Goal: Find specific page/section: Find specific page/section

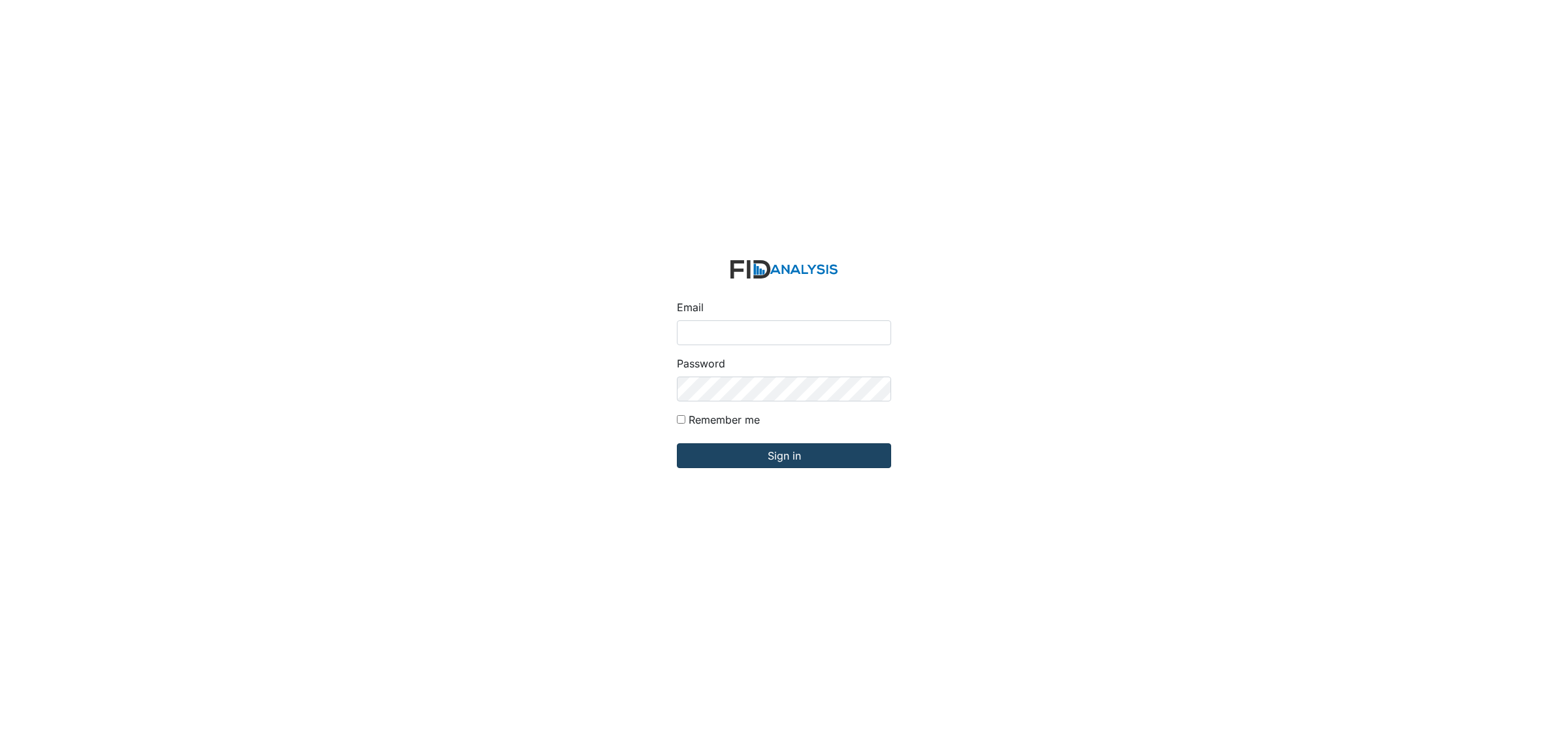
type input "[EMAIL_ADDRESS][DOMAIN_NAME]"
click at [750, 461] on input "Sign in" at bounding box center [784, 455] width 214 height 25
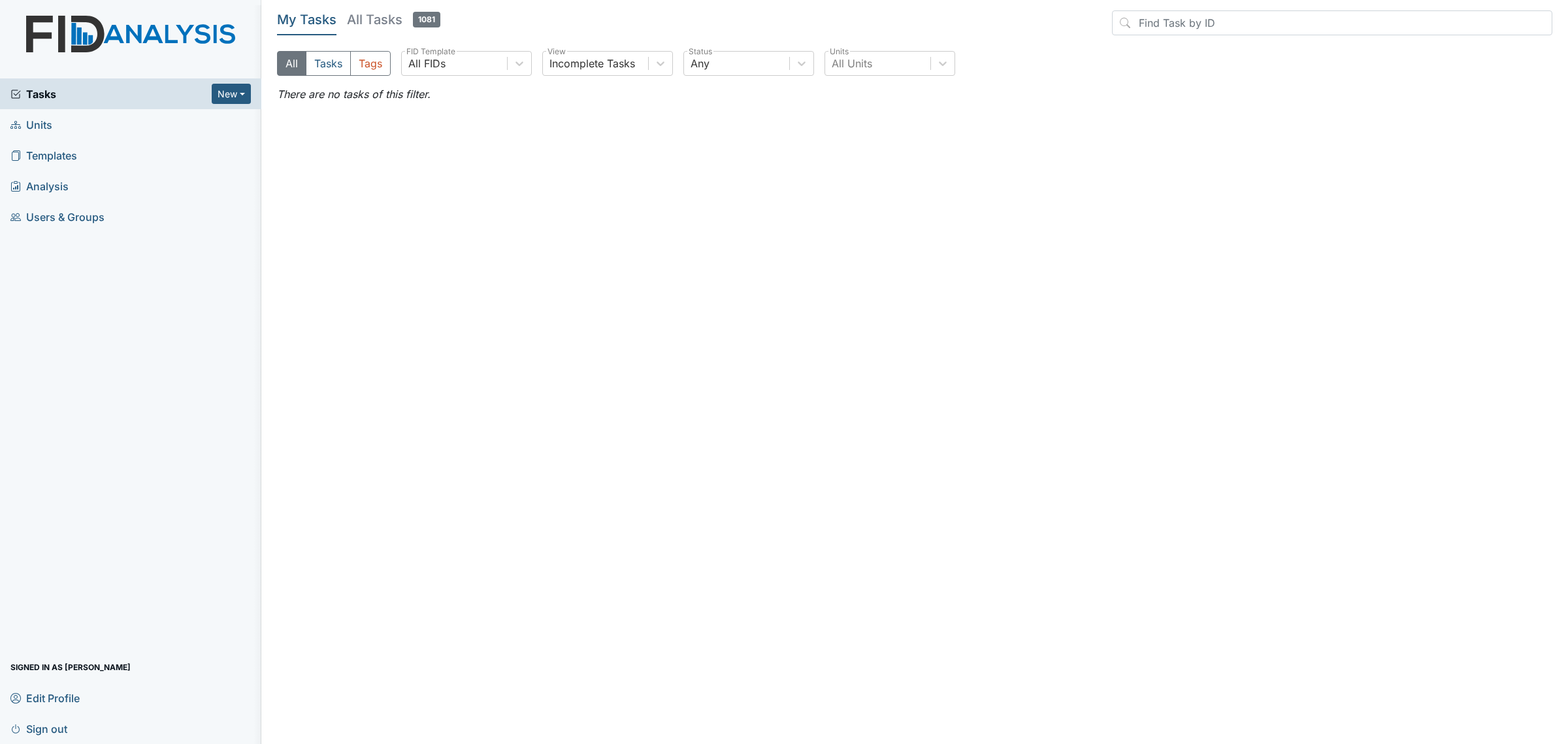
click at [57, 135] on link "Units" at bounding box center [130, 125] width 261 height 31
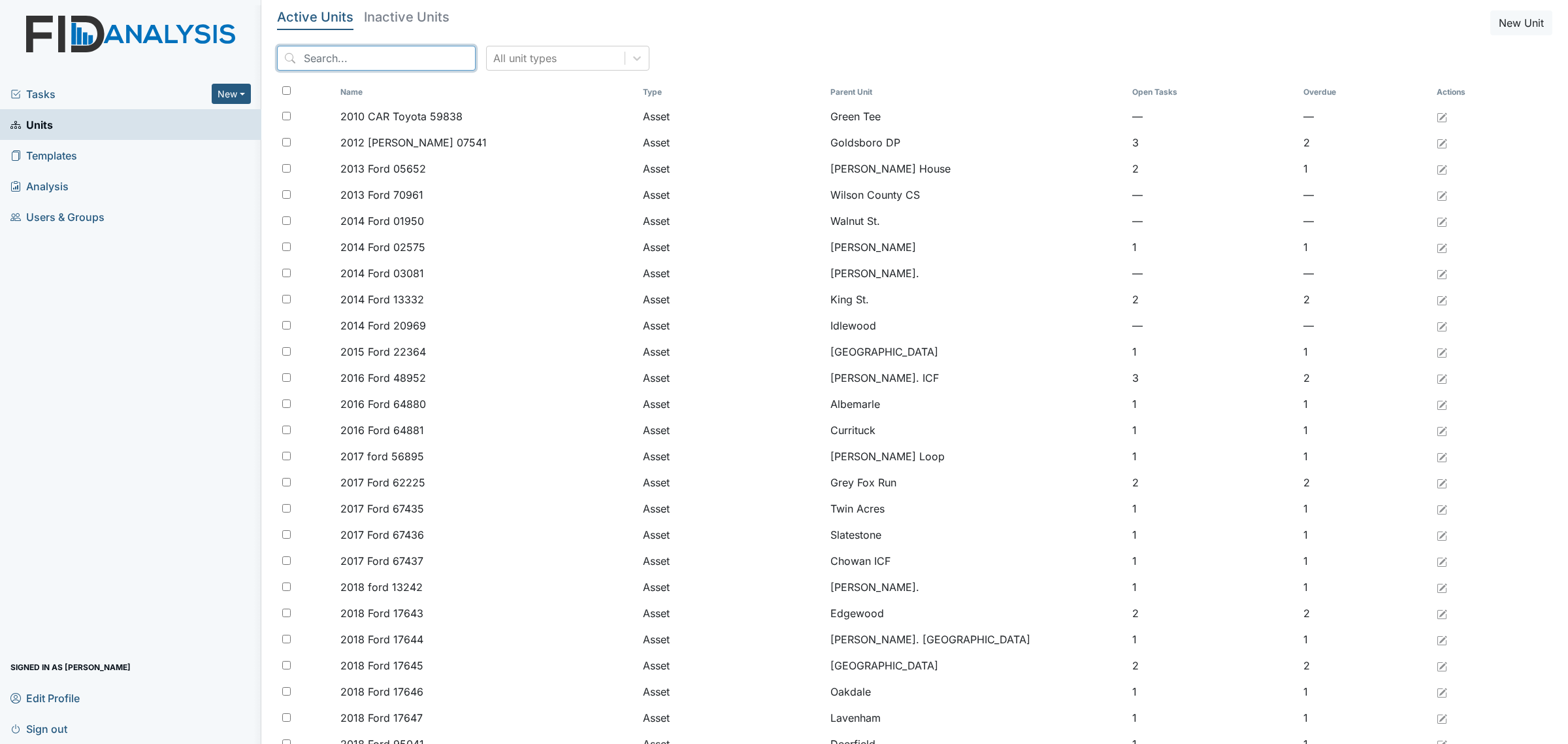
click at [361, 65] on input "search" at bounding box center [376, 58] width 198 height 25
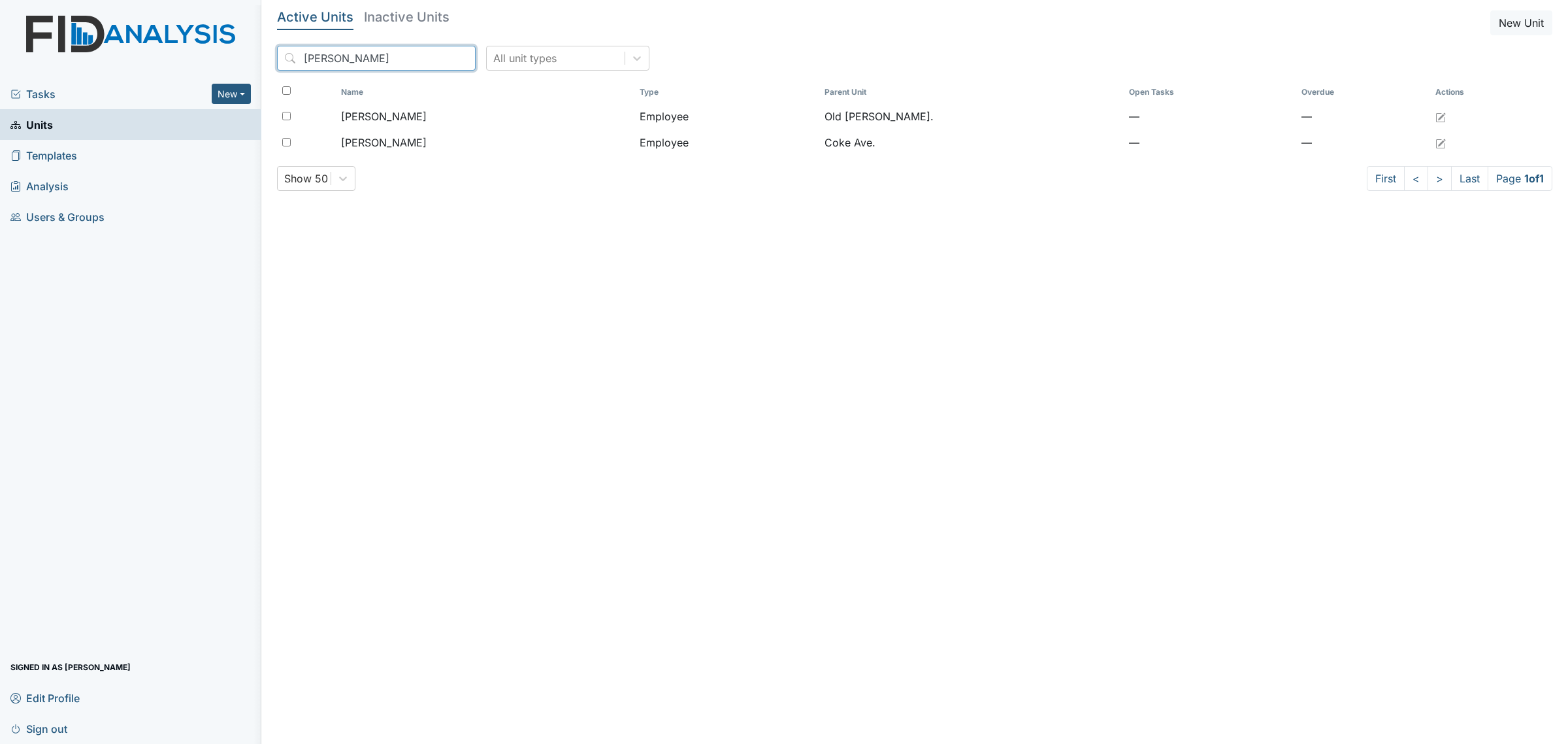
type input "rene"
click at [417, 13] on h5 "Inactive Units" at bounding box center [407, 17] width 86 height 13
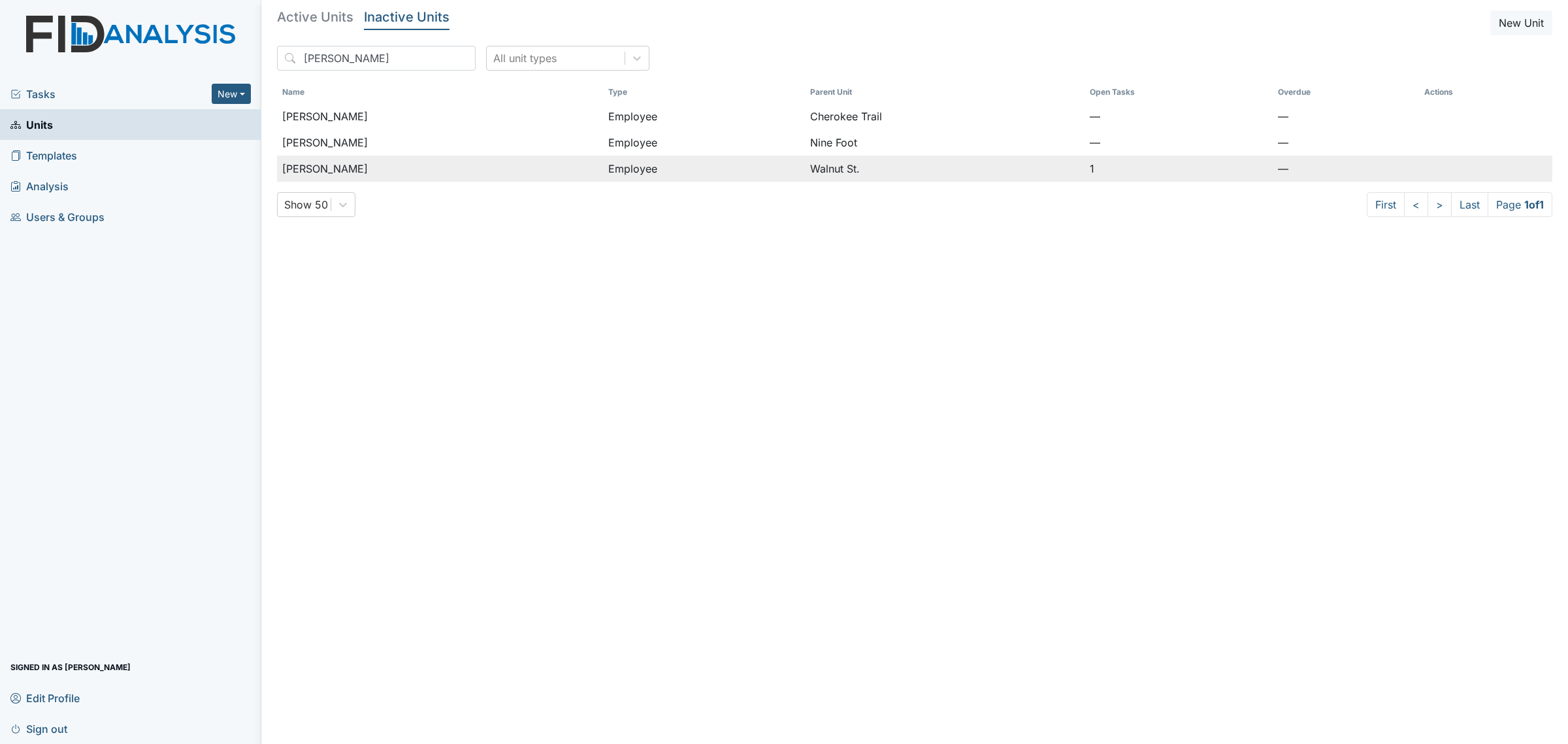
click at [341, 167] on span "Smith, Renee" at bounding box center [325, 169] width 86 height 16
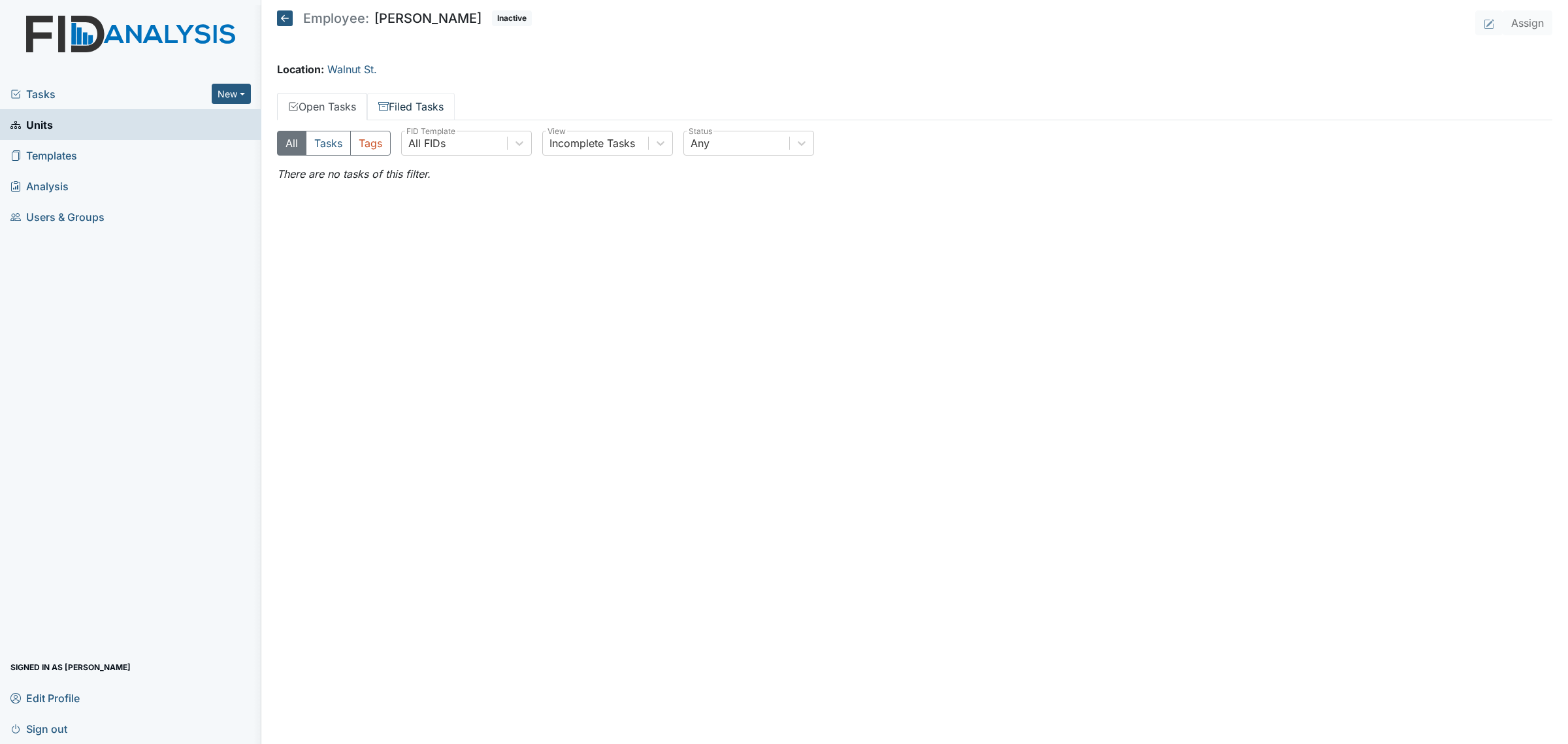
click at [404, 109] on link "Filed Tasks" at bounding box center [411, 106] width 87 height 28
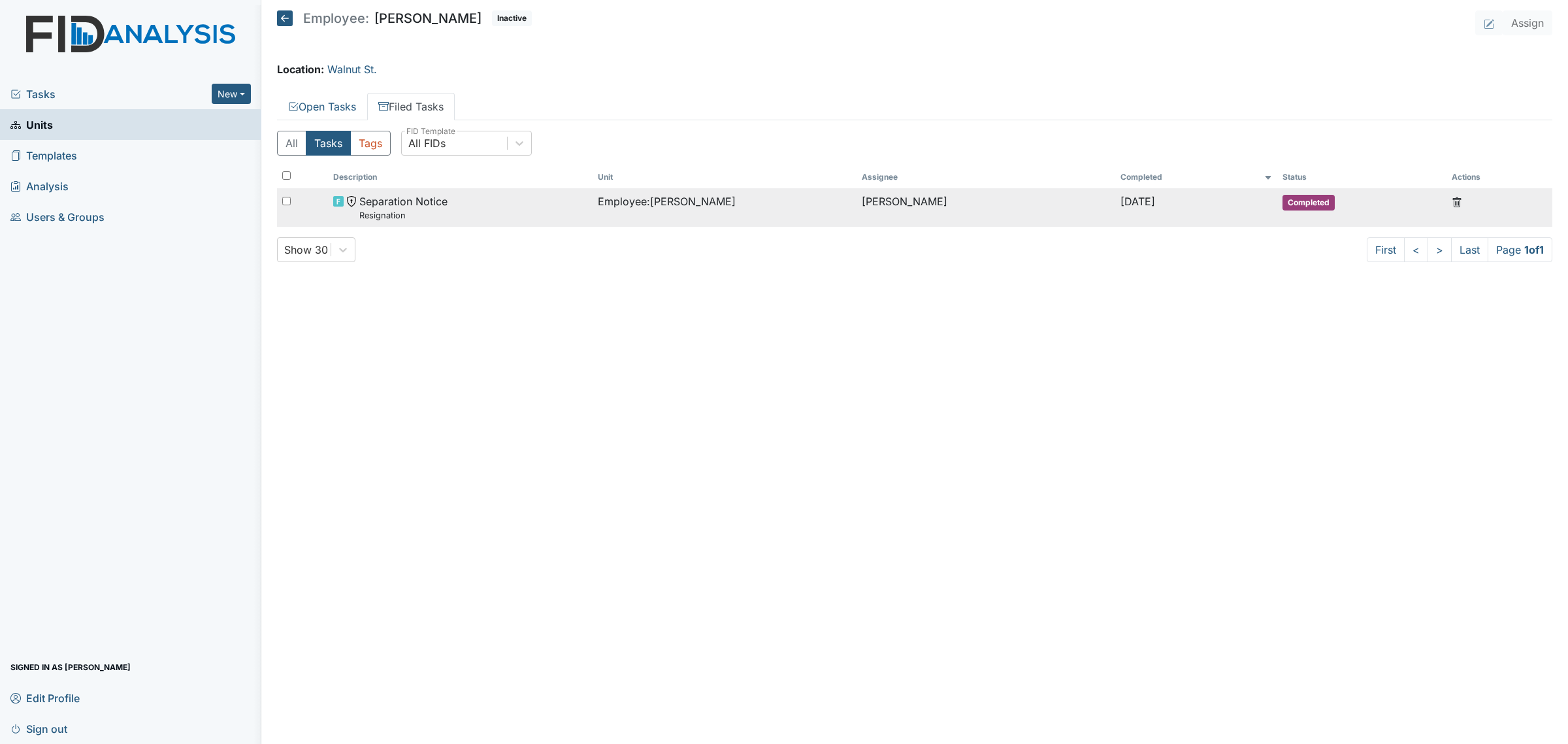
click at [478, 196] on div "Separation Notice Resignation" at bounding box center [460, 207] width 254 height 28
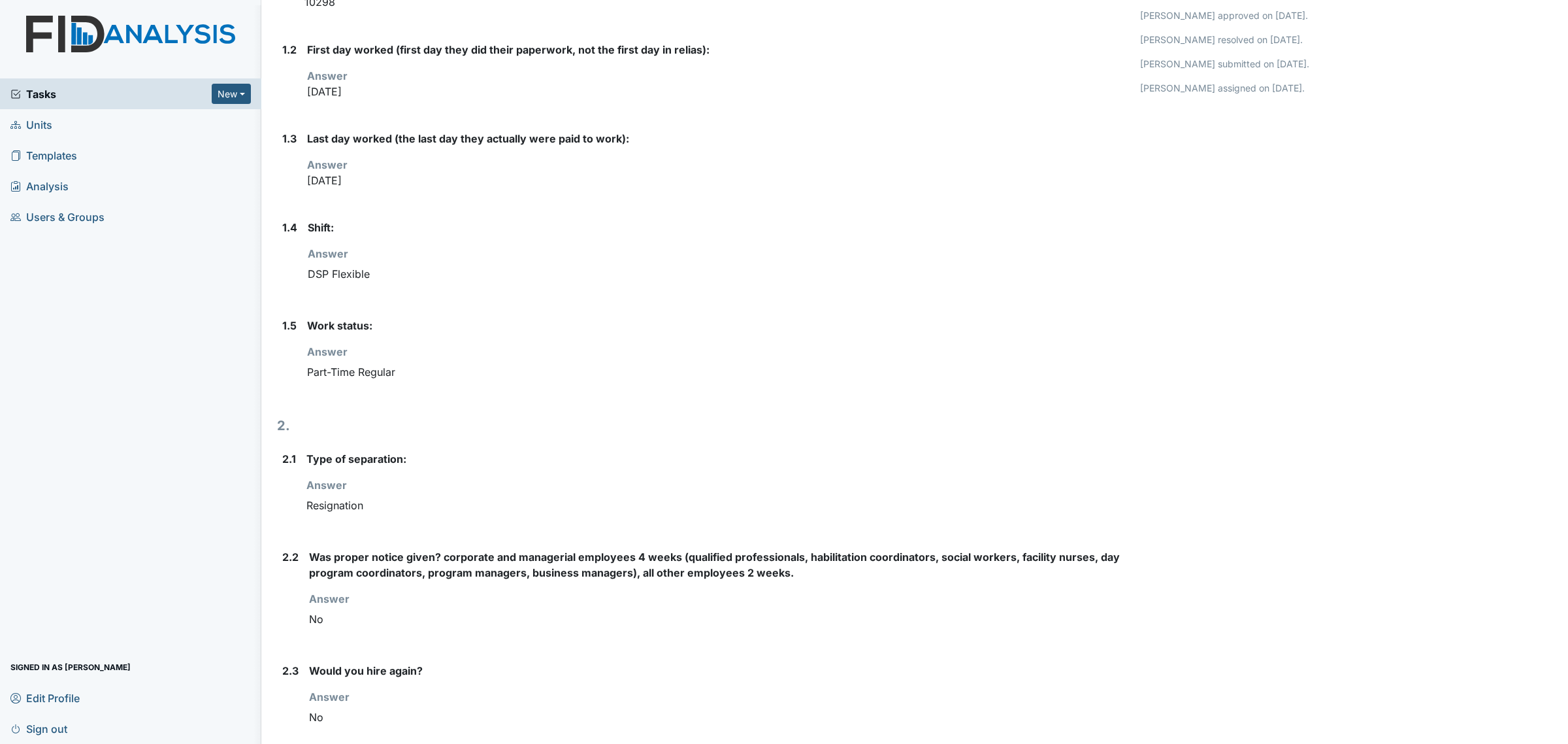
scroll to position [10, 0]
